Goal: Book appointment/travel/reservation

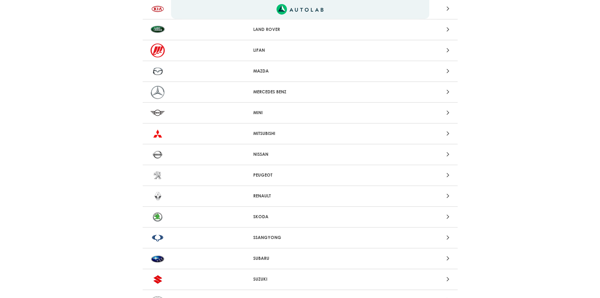
scroll to position [504, 0]
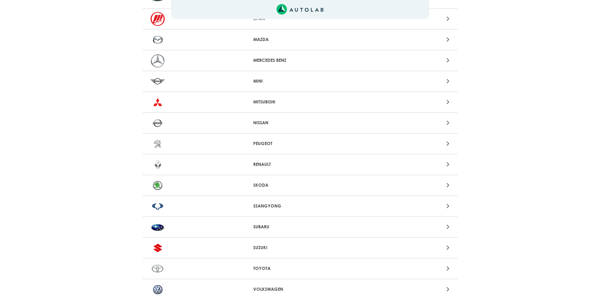
click at [264, 242] on div "SUZUKI" at bounding box center [300, 248] width 315 height 21
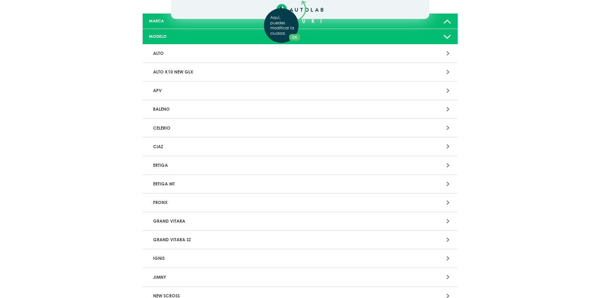
scroll to position [63, 0]
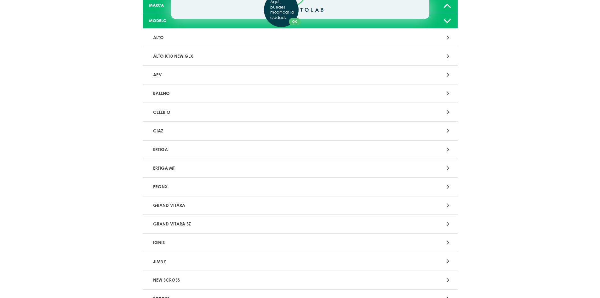
click at [448, 224] on div "Aquí, puedes modificar la ciudad. OK .aex,.bex{fill:none!important;stroke:#50c4…" at bounding box center [300, 86] width 600 height 298
click at [448, 224] on icon at bounding box center [448, 224] width 3 height 8
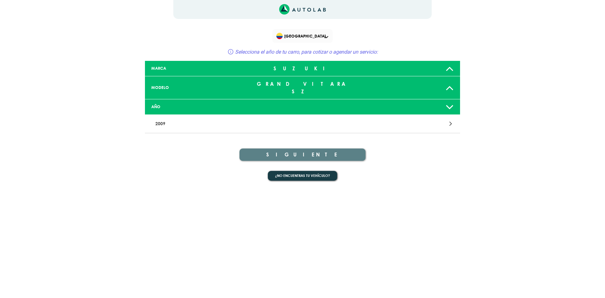
click at [444, 101] on div at bounding box center [406, 107] width 104 height 13
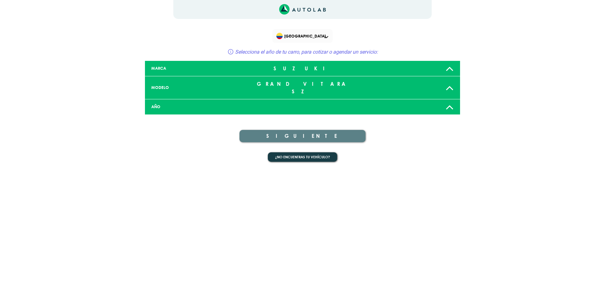
click at [444, 101] on div at bounding box center [406, 107] width 104 height 13
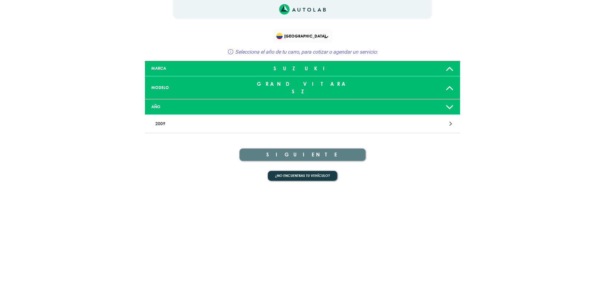
click at [171, 118] on p "2009" at bounding box center [251, 124] width 196 height 12
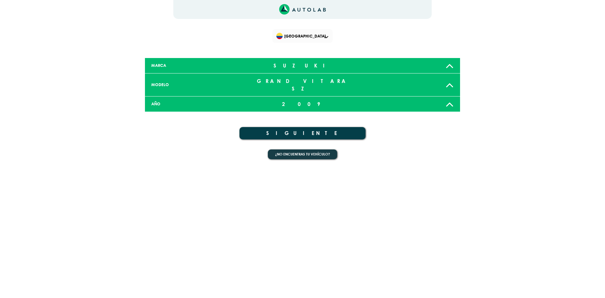
click at [316, 127] on button "SIGUIENTE" at bounding box center [302, 133] width 126 height 12
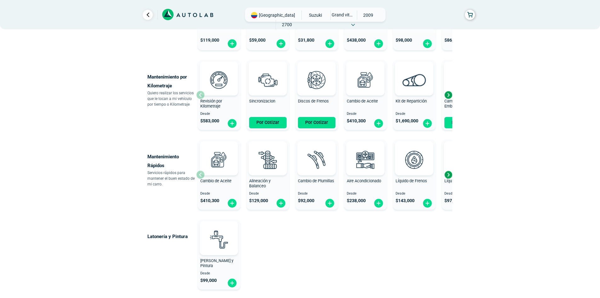
scroll to position [284, 0]
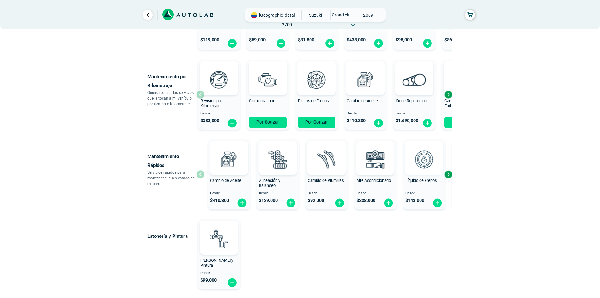
click at [425, 158] on img at bounding box center [424, 159] width 28 height 28
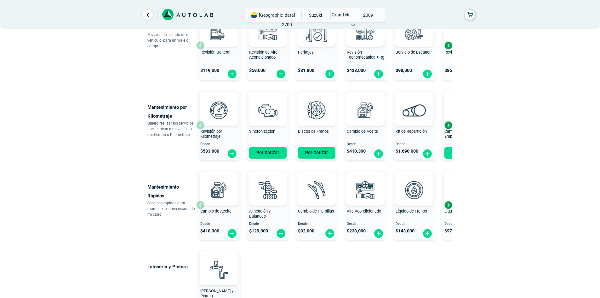
scroll to position [252, 0]
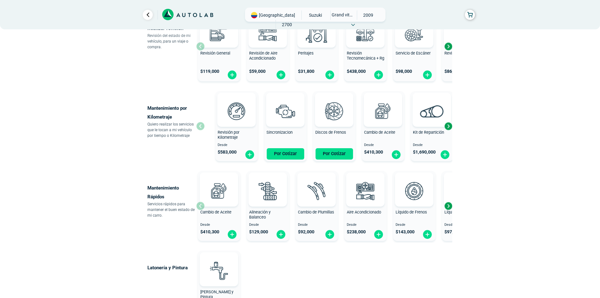
click at [450, 144] on div "Kit de Repartición Desde $ 1,690,000" at bounding box center [432, 126] width 43 height 67
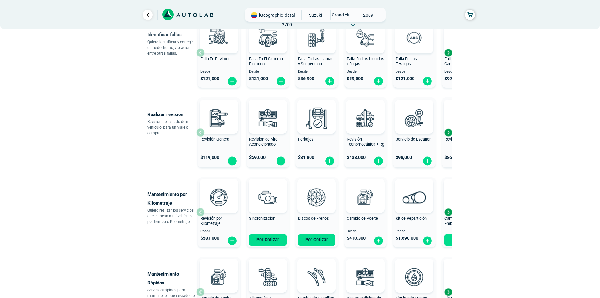
scroll to position [158, 0]
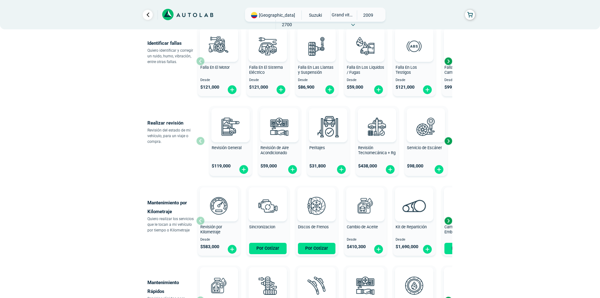
click at [431, 152] on div "Servicio de Escáner" at bounding box center [426, 151] width 43 height 13
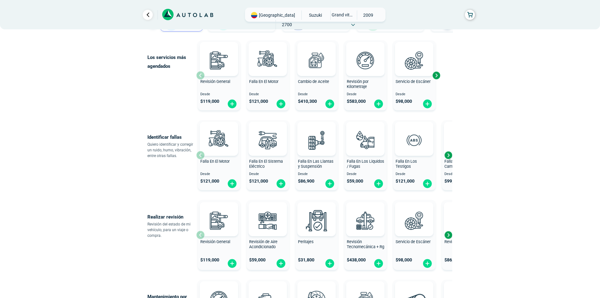
scroll to position [63, 0]
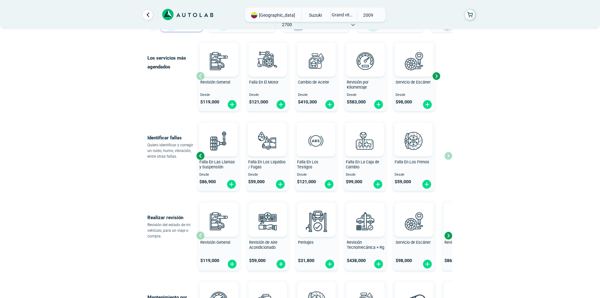
click at [290, 160] on div "Falla En El Motor Desde $ 121,000 Falla En El Sistema Eléctrico Desde $ 121,000…" at bounding box center [226, 155] width 256 height 75
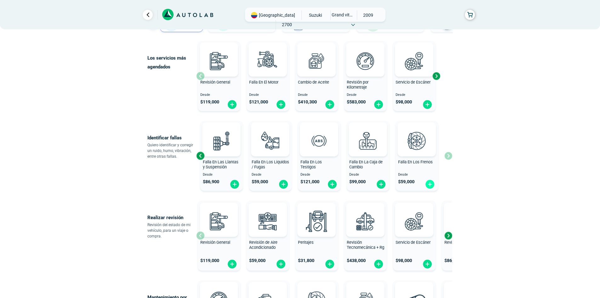
click at [433, 188] on img at bounding box center [430, 184] width 10 height 10
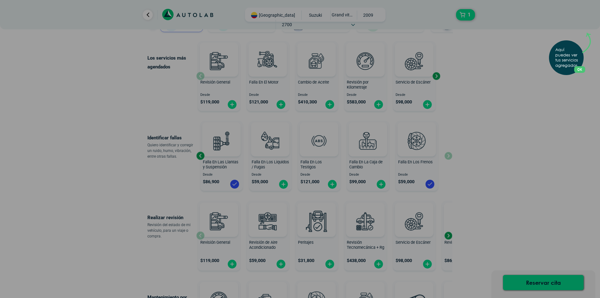
click at [580, 69] on button "OK" at bounding box center [579, 69] width 11 height 7
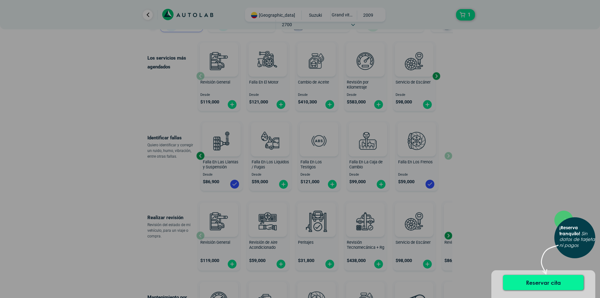
click at [541, 282] on button "Reservar cita" at bounding box center [543, 282] width 81 height 15
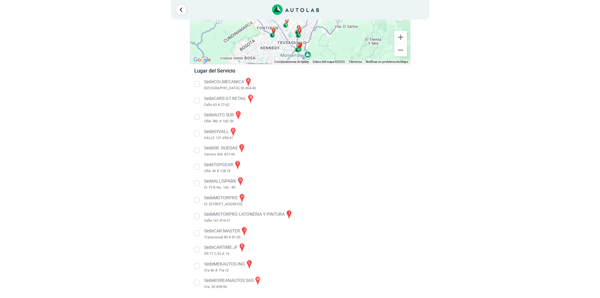
scroll to position [65, 0]
click at [197, 200] on li "Sede MOTORPRO h Cl. [STREET_ADDRESS]" at bounding box center [300, 200] width 221 height 14
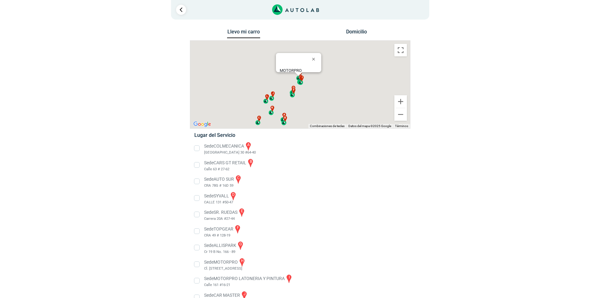
scroll to position [24, 0]
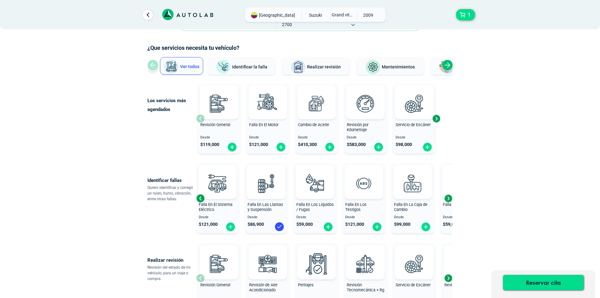
scroll to position [32, 0]
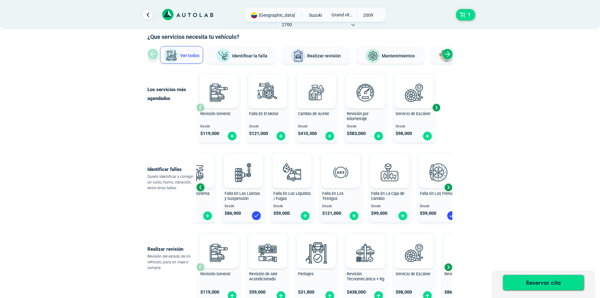
click at [401, 201] on div "Falla En La Caja de Cambio" at bounding box center [390, 197] width 43 height 13
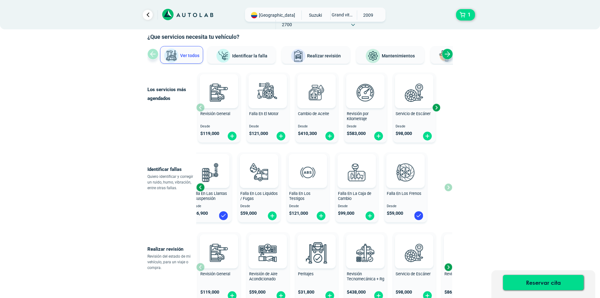
click at [333, 199] on div "Falla En El Motor Desde $ 121,000 Falla En El Sistema Eléctrico Desde $ 121,000…" at bounding box center [218, 187] width 256 height 75
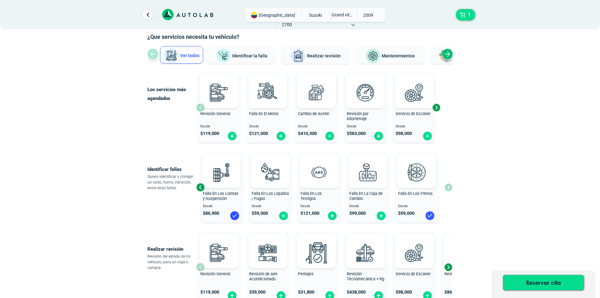
click at [431, 216] on img at bounding box center [430, 215] width 10 height 10
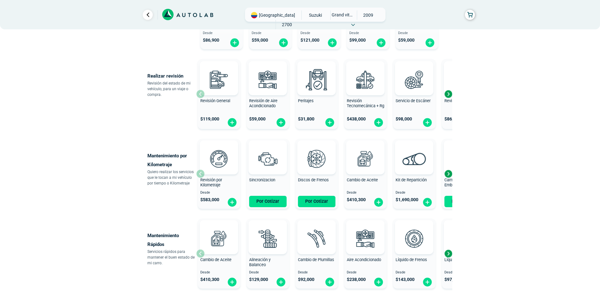
scroll to position [221, 0]
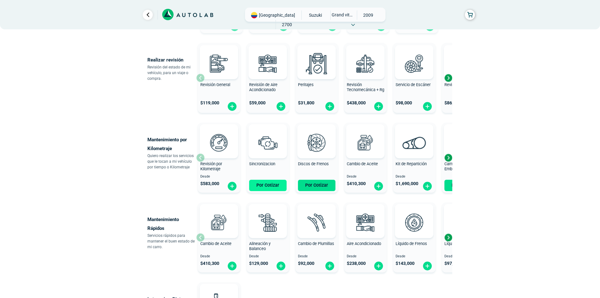
click at [269, 188] on button "Por Cotizar" at bounding box center [267, 185] width 37 height 11
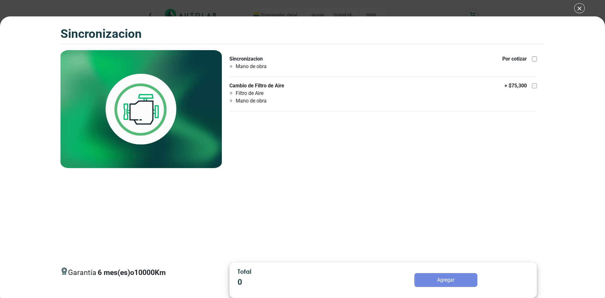
click at [536, 61] on div at bounding box center [534, 58] width 5 height 5
click at [536, 61] on input "Sincronizacion Mano de obra Por cotizar" at bounding box center [534, 58] width 5 height 5
checkbox input "true"
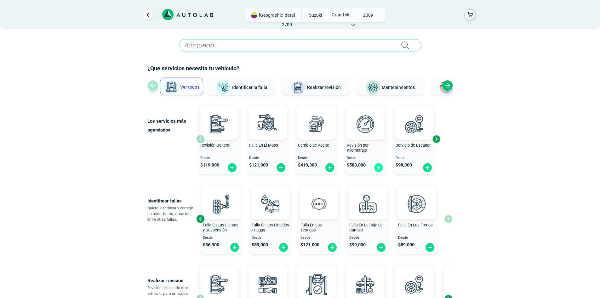
click at [380, 170] on img at bounding box center [379, 168] width 10 height 10
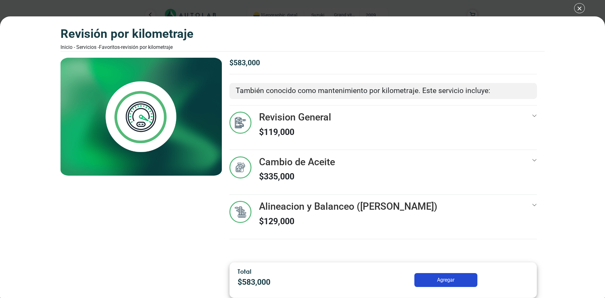
click at [534, 118] on div at bounding box center [534, 128] width 5 height 32
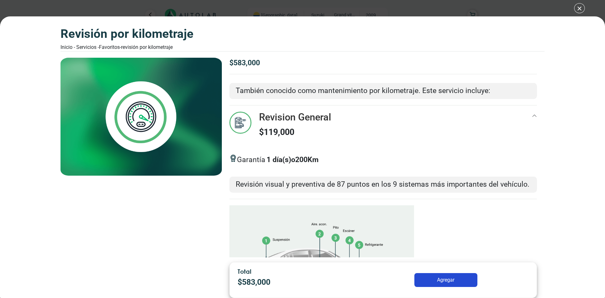
click at [534, 118] on div "$ 583,000 También conocido como mantenimiento por kilometraje. Este servicio in…" at bounding box center [383, 157] width 323 height 199
click at [532, 114] on icon at bounding box center [534, 115] width 5 height 5
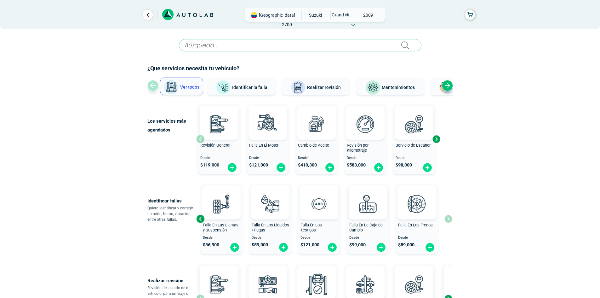
click at [257, 88] on span "Identificar la falla" at bounding box center [249, 86] width 35 height 5
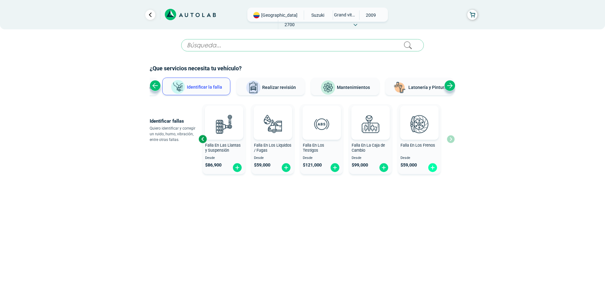
click at [432, 167] on img at bounding box center [433, 168] width 10 height 10
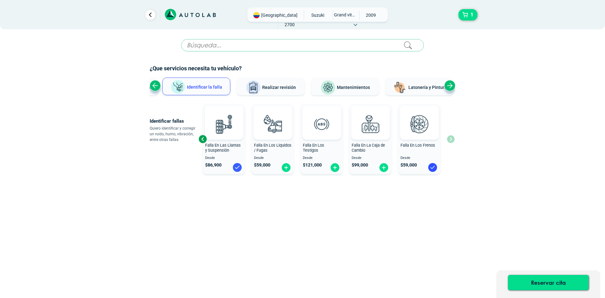
click at [237, 165] on img at bounding box center [237, 167] width 10 height 10
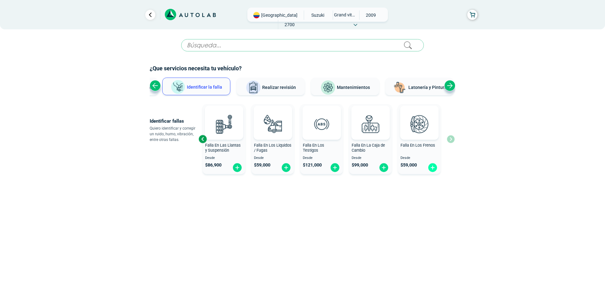
click at [432, 168] on img at bounding box center [433, 168] width 10 height 10
